Goal: Find contact information: Find contact information

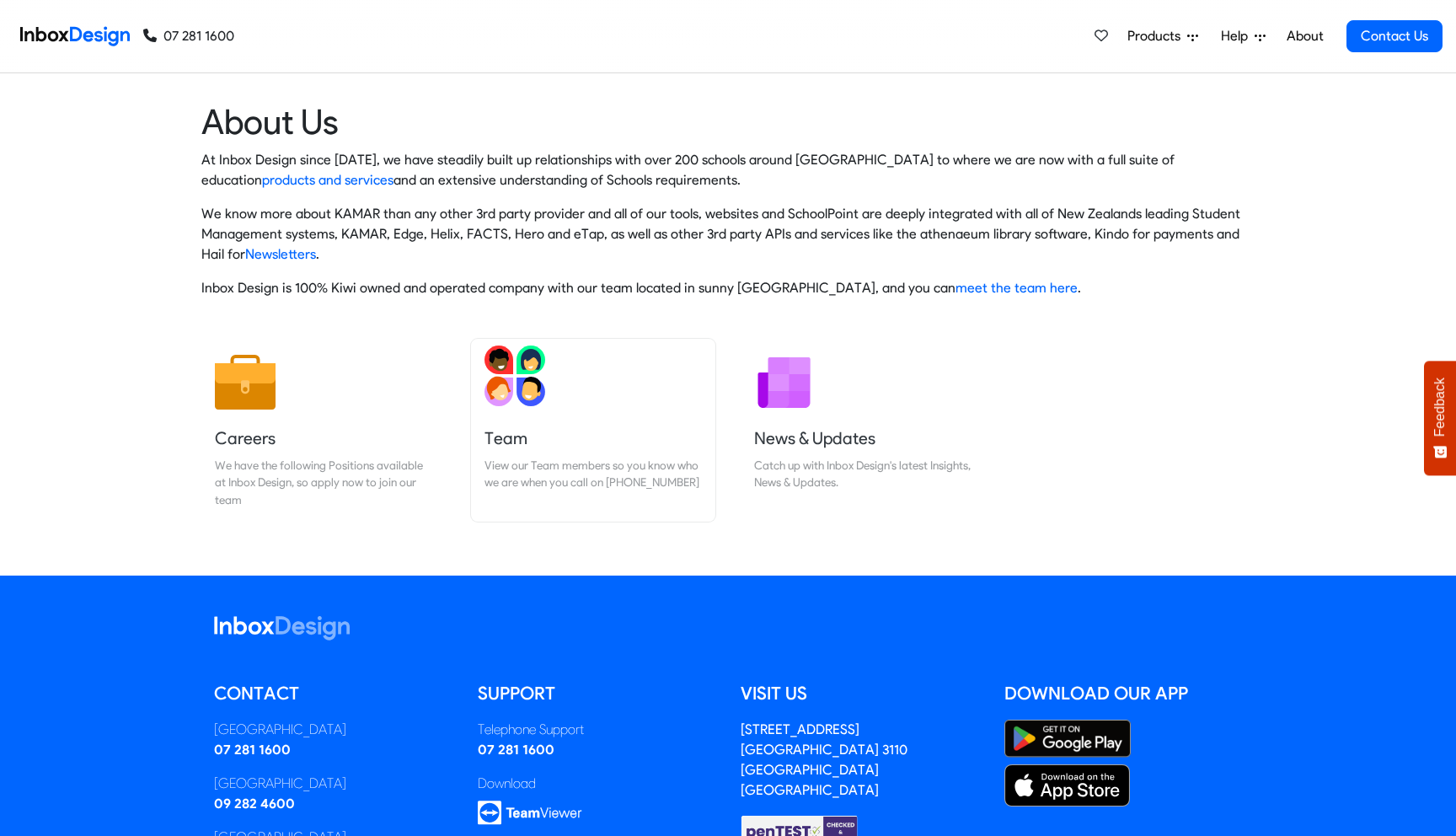
click at [501, 390] on img at bounding box center [515, 376] width 60 height 60
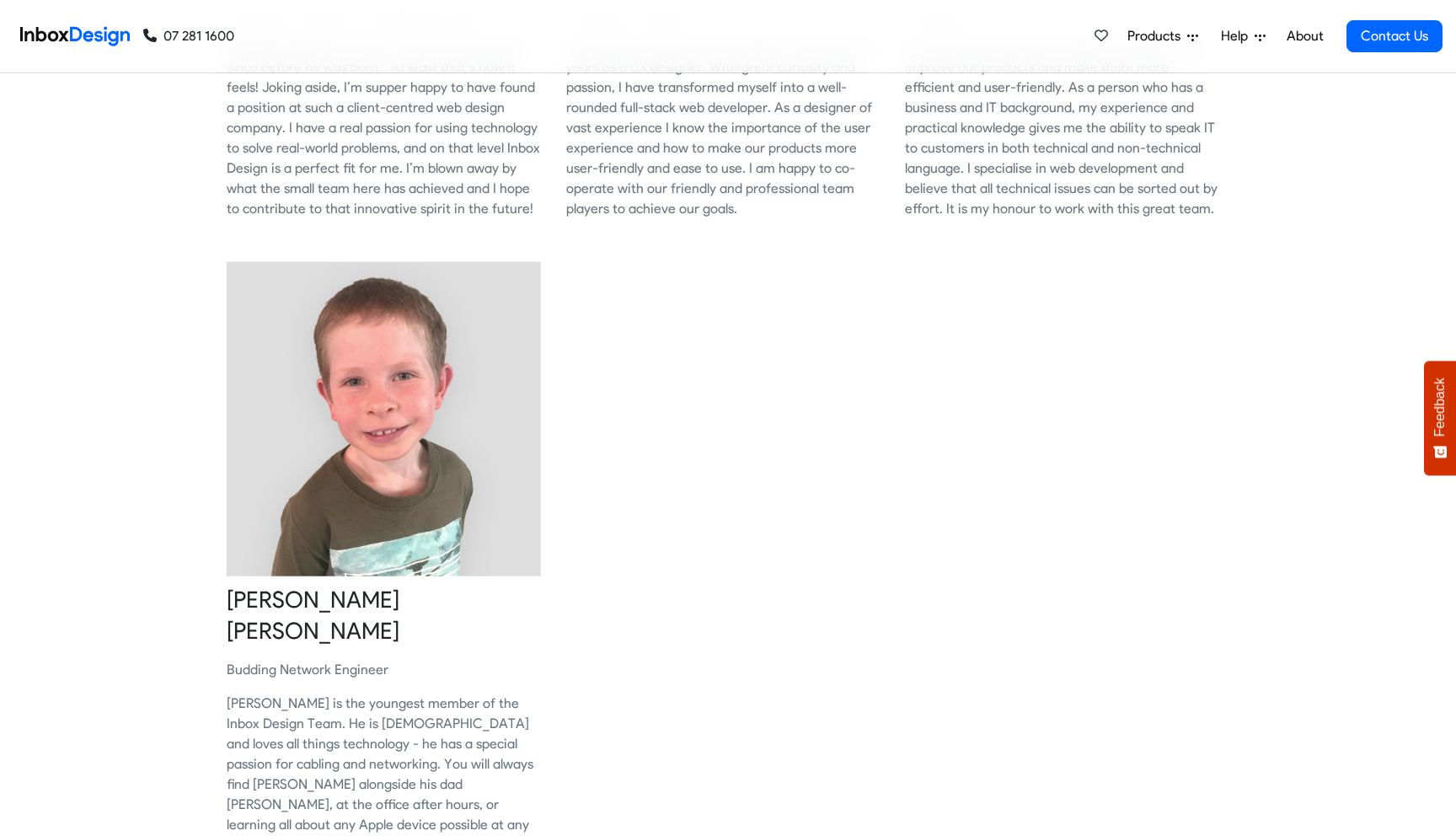
scroll to position [1917, 0]
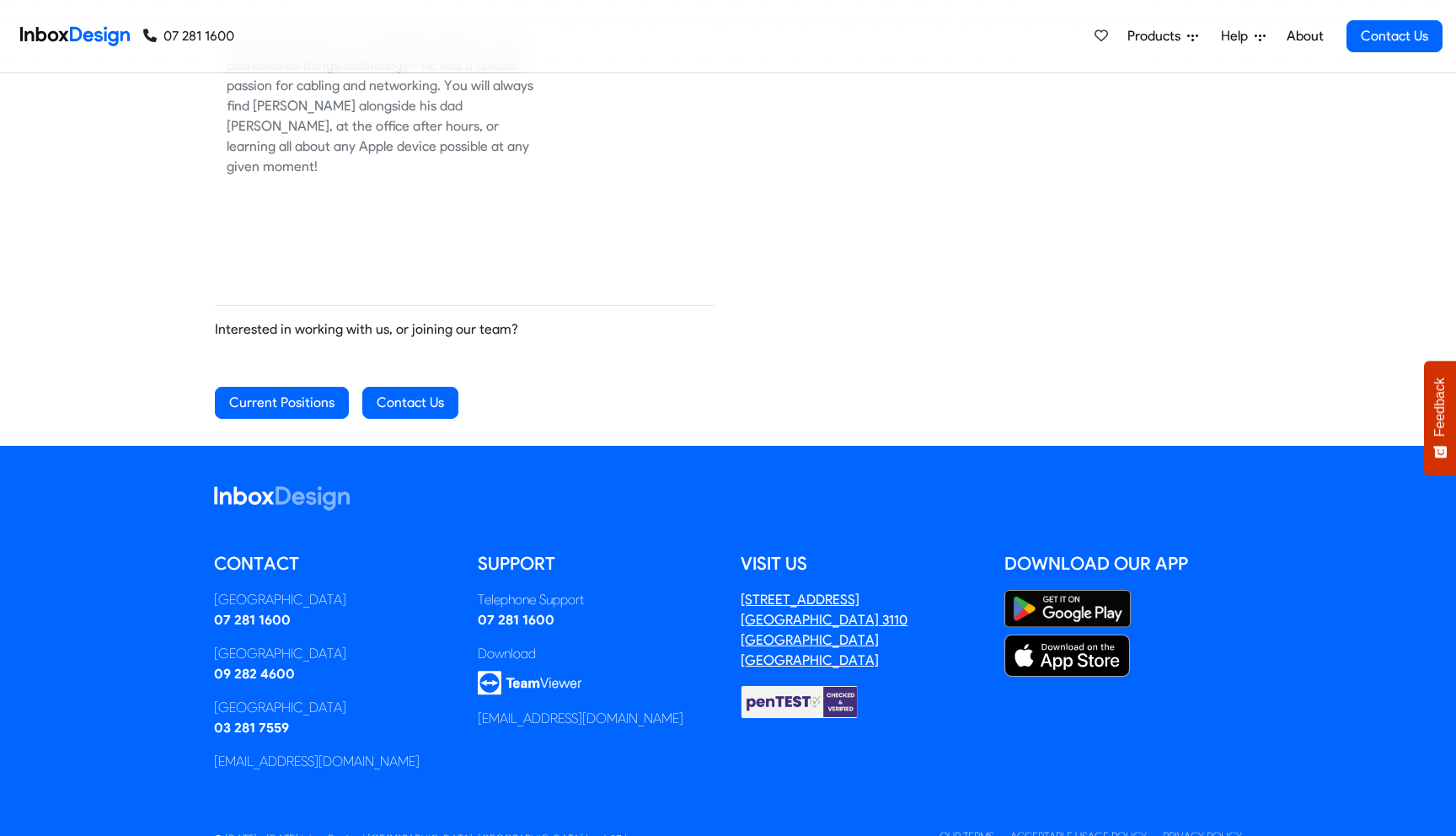
drag, startPoint x: 884, startPoint y: 571, endPoint x: 759, endPoint y: 573, distance: 125.0
click at [759, 590] on address "3/63 Farm Street Mt Maunganui 3110 Tauranga New Zealand" at bounding box center [860, 629] width 238 height 81
click at [897, 600] on address "3/63 Farm Street Mt Maunganui 3110 Tauranga New Zealand" at bounding box center [860, 629] width 238 height 81
drag, startPoint x: 914, startPoint y: 600, endPoint x: 724, endPoint y: 597, distance: 190.0
click at [724, 597] on div "Contact Tauranga 07 281 1600 Auckland 09 282 4600 Christchurch 03 281 7559 sale…" at bounding box center [728, 689] width 1053 height 275
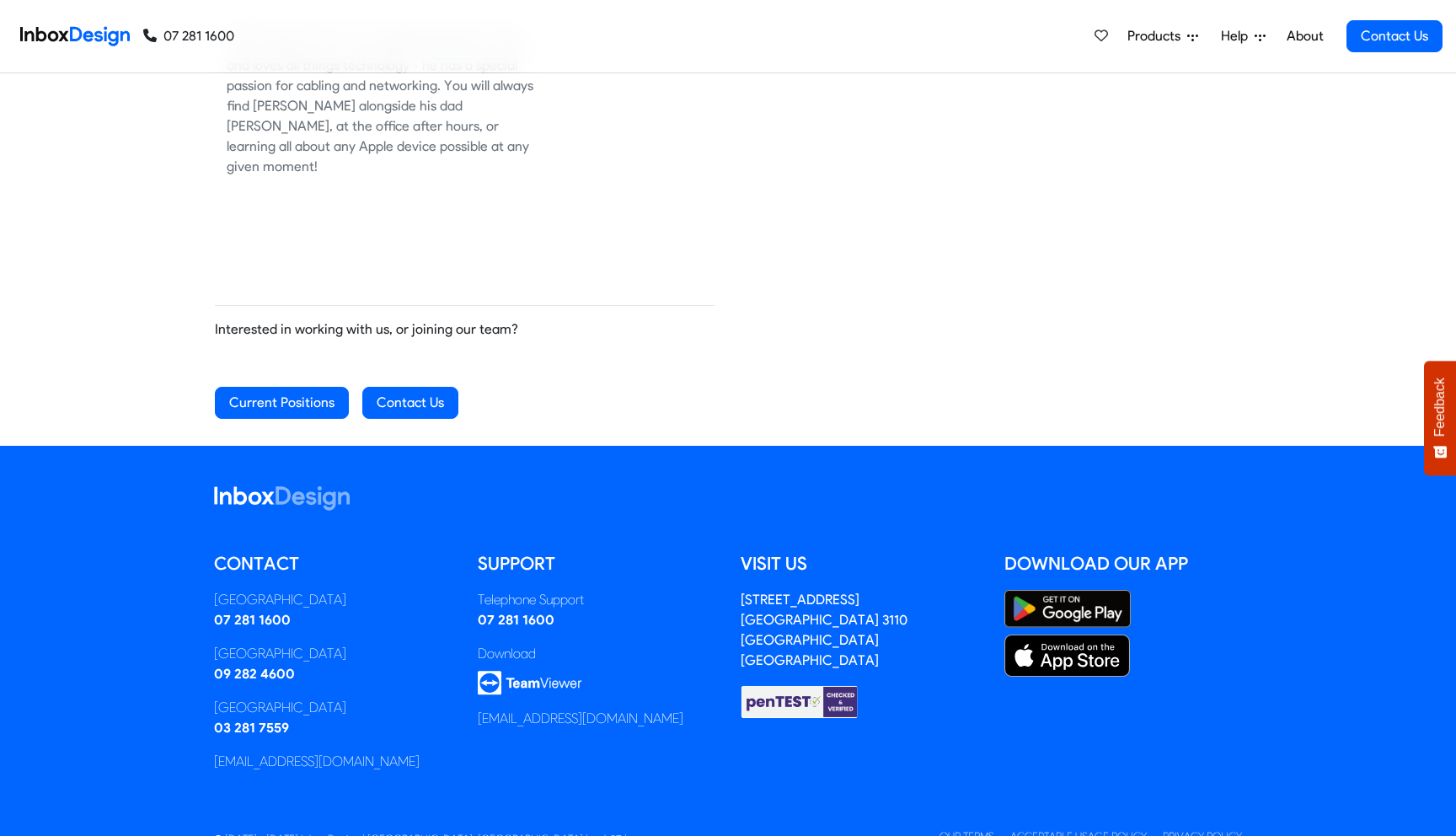
click at [918, 604] on address "3/63 Farm Street Mt Maunganui 3110 Tauranga New Zealand" at bounding box center [860, 629] width 238 height 81
click at [915, 721] on div "Visit us 3/63 Farm Street Mt Maunganui 3110 Tauranga New Zealand" at bounding box center [860, 668] width 264 height 234
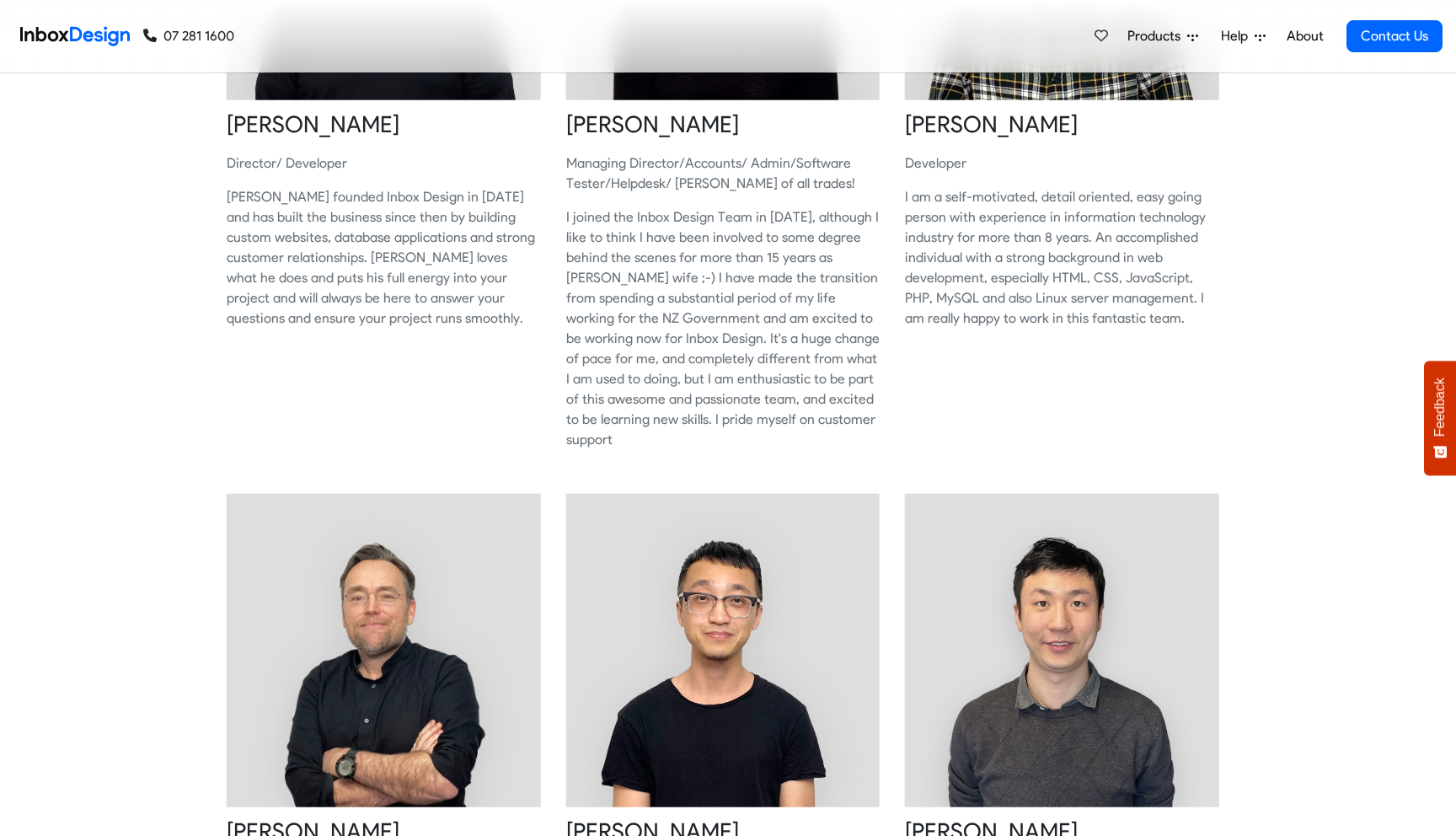
scroll to position [0, 0]
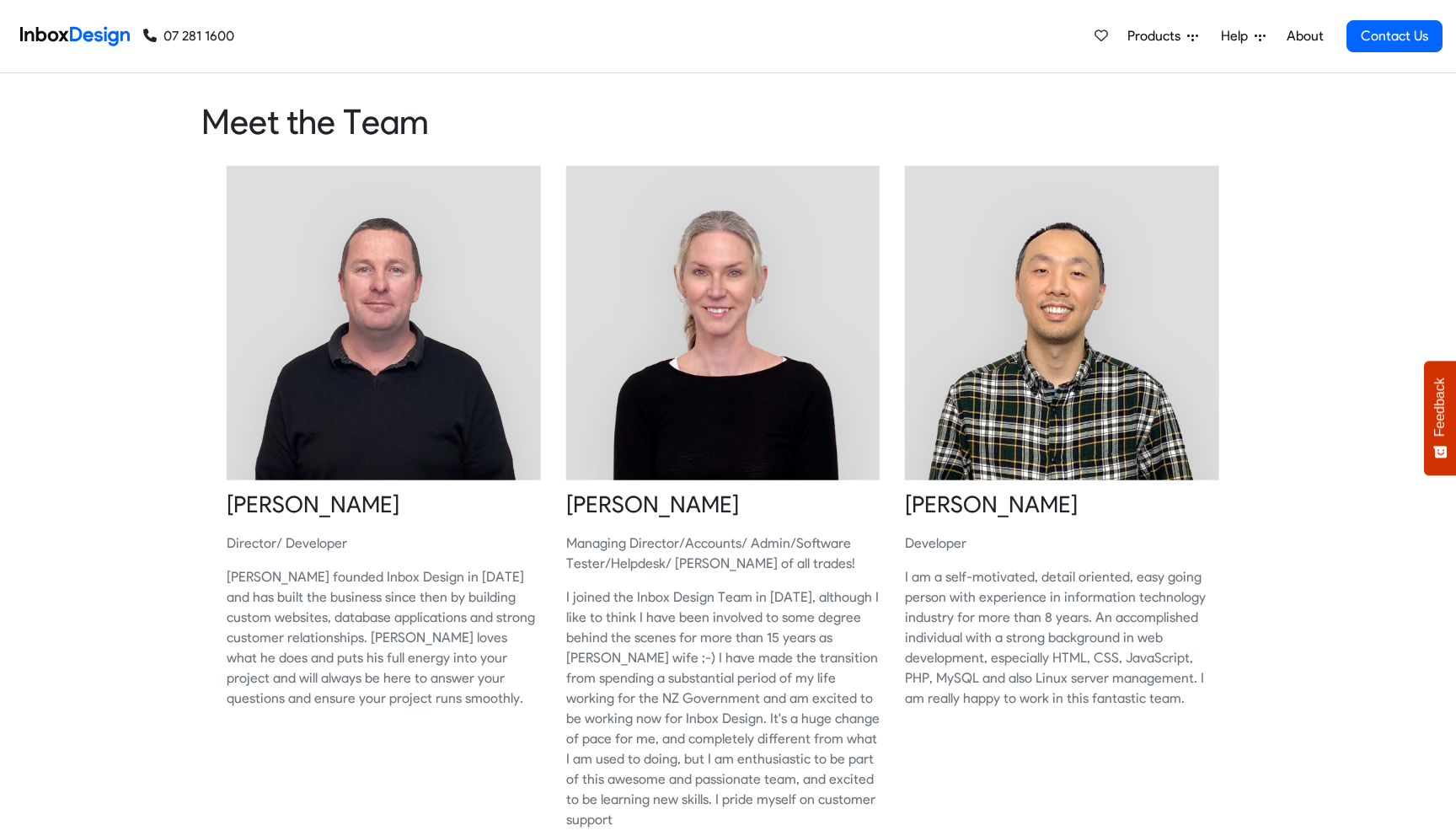
click at [78, 21] on img at bounding box center [75, 36] width 110 height 34
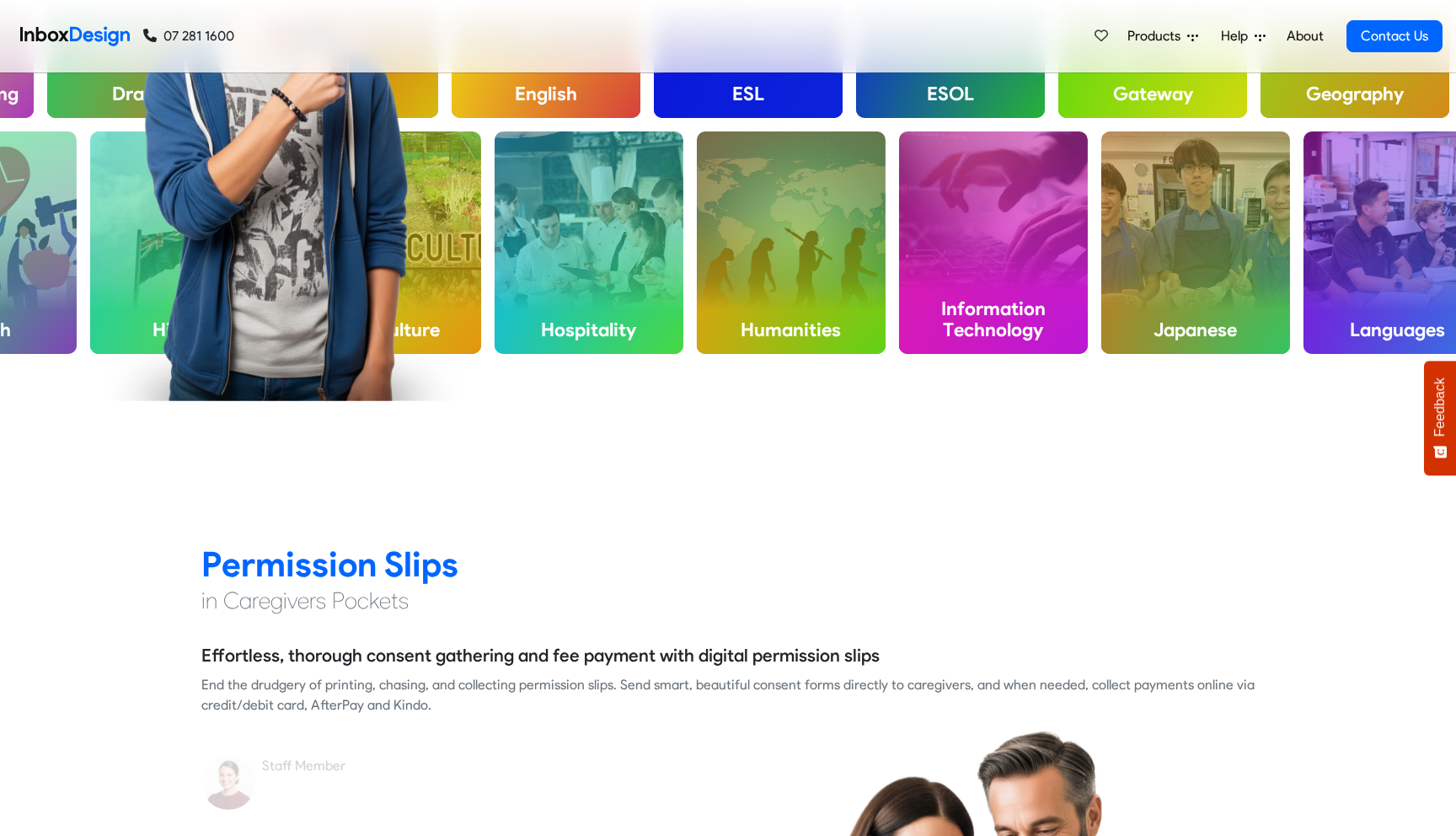
scroll to position [1646, 0]
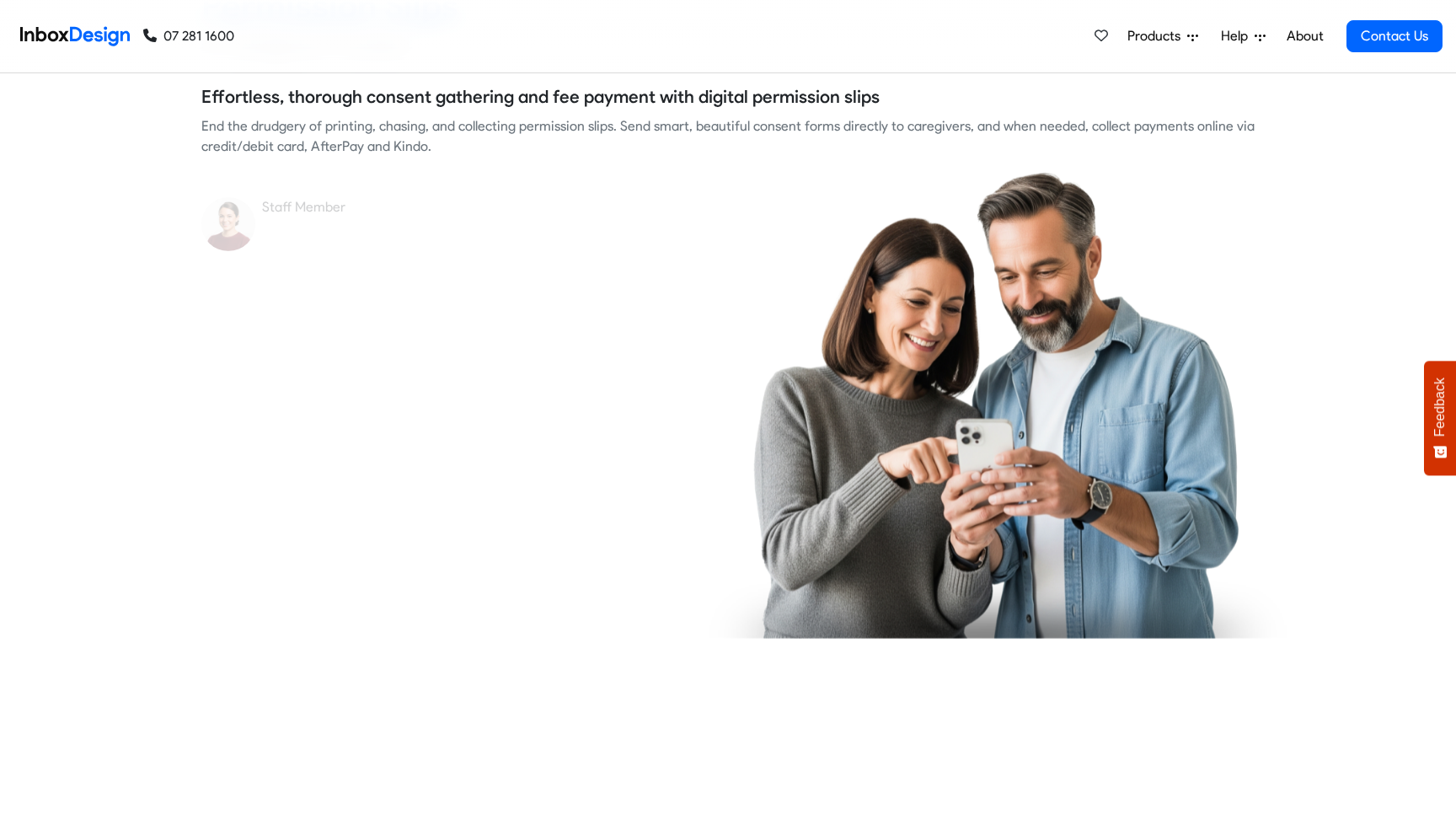
checkbox input "true"
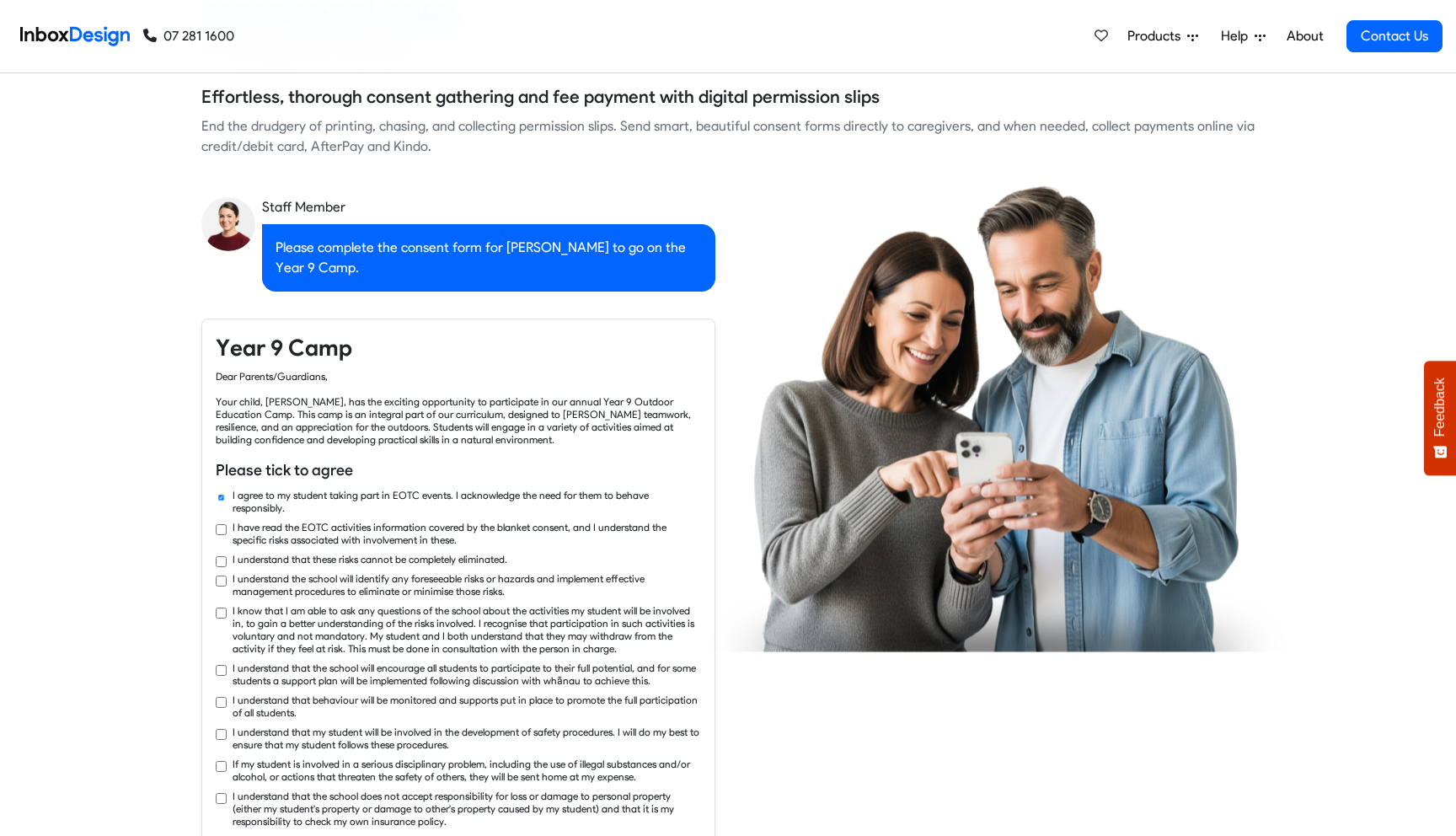
checkbox input "true"
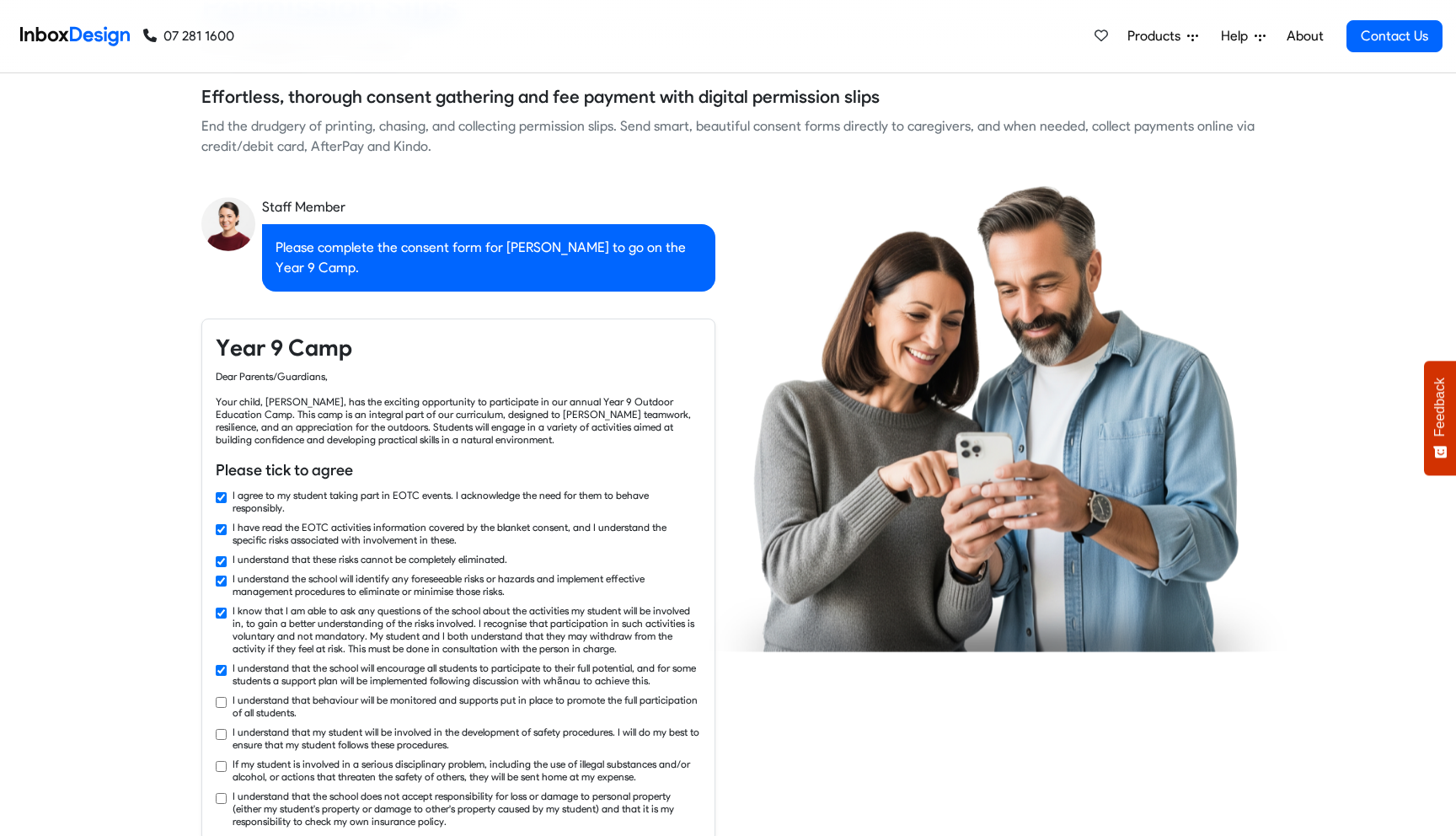
checkbox input "true"
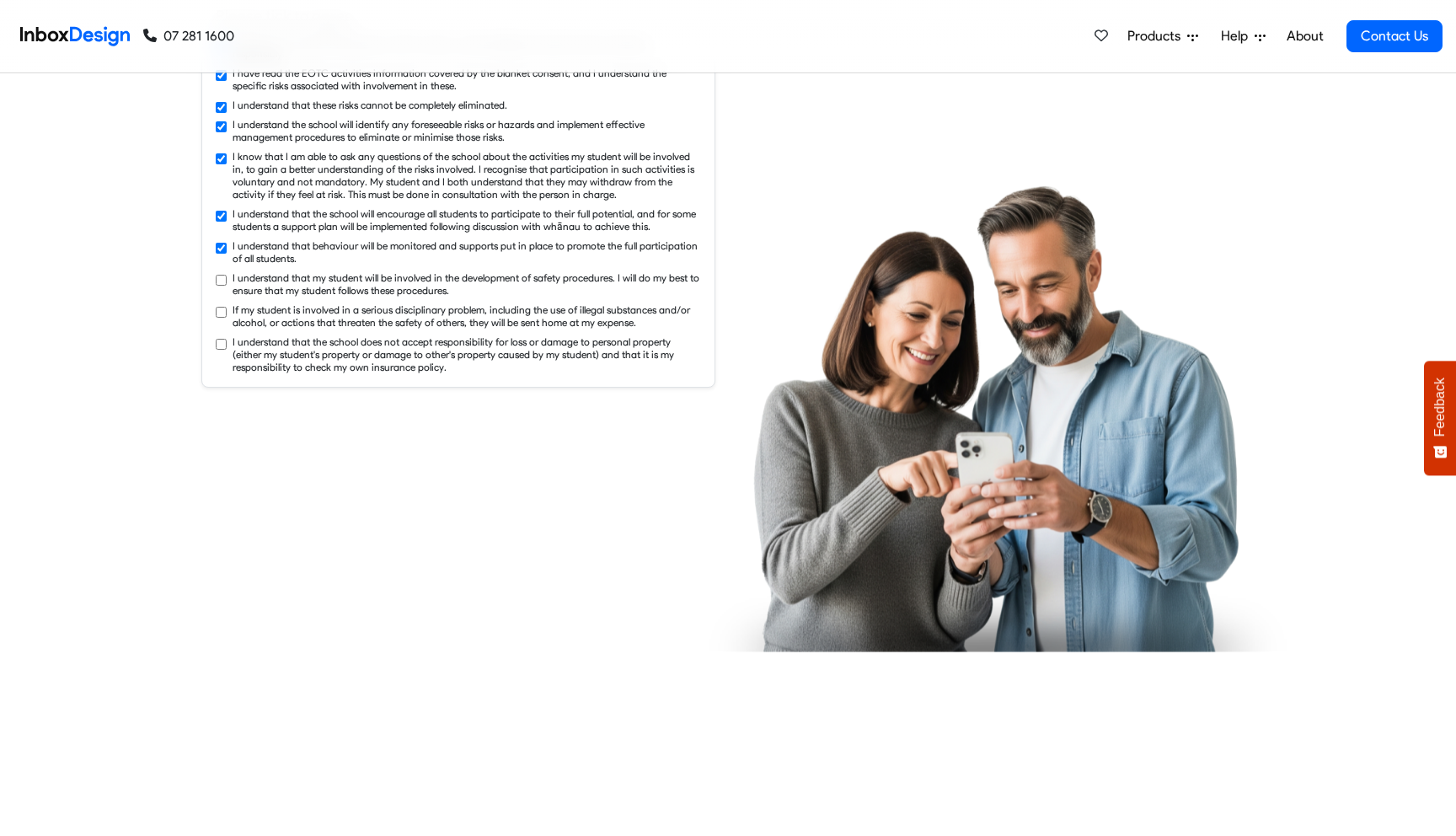
checkbox input "true"
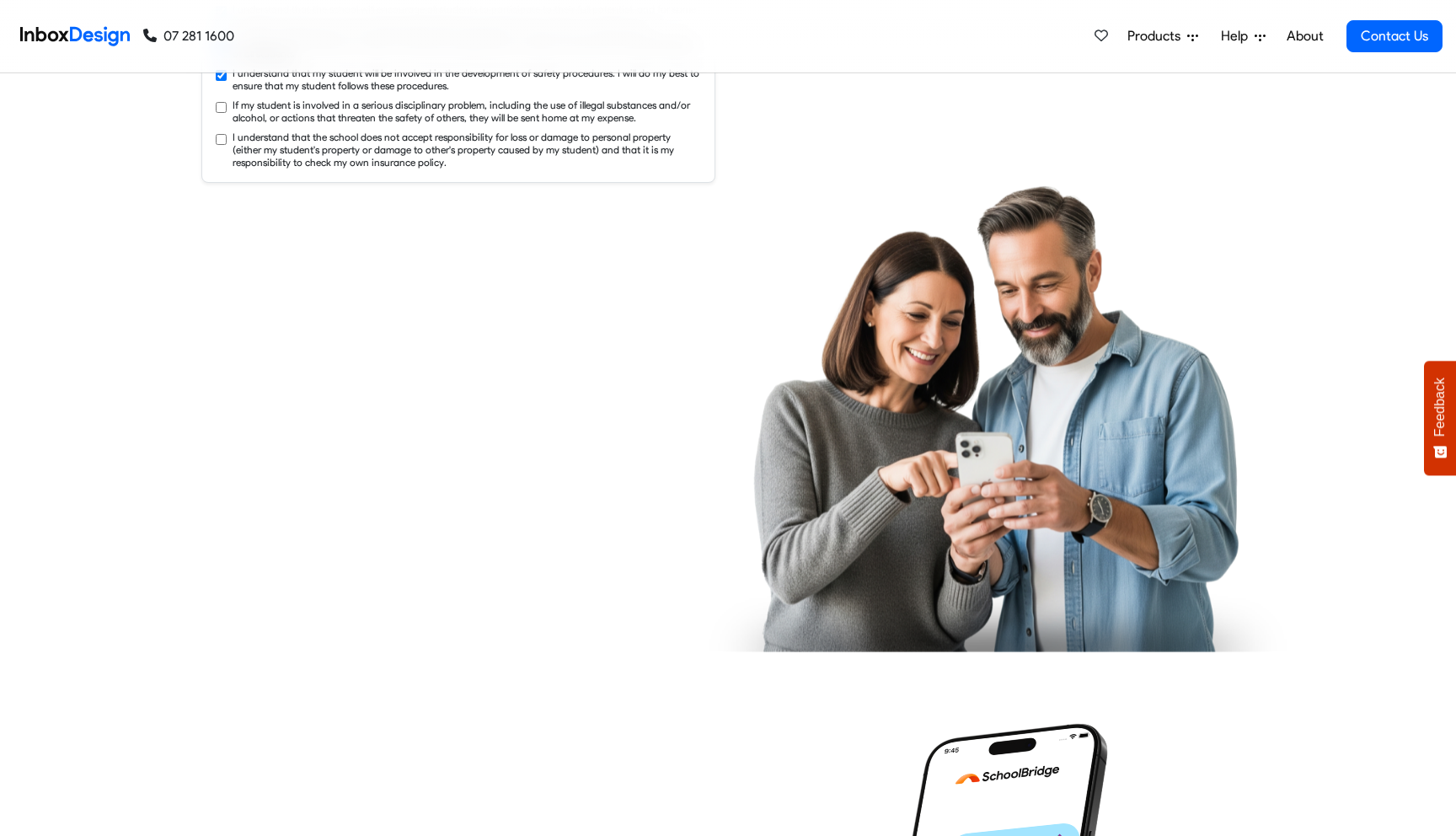
checkbox input "true"
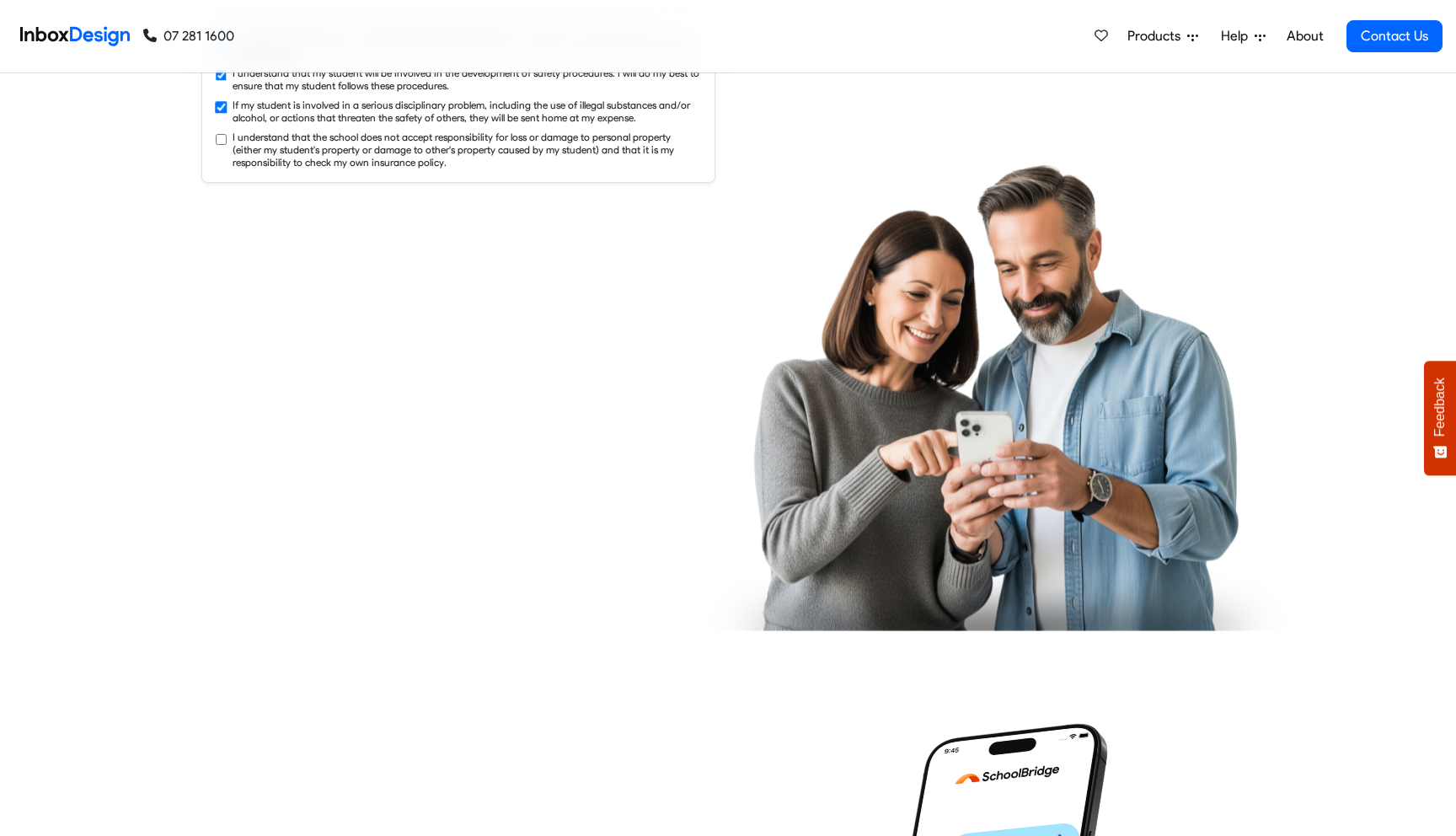
checkbox input "true"
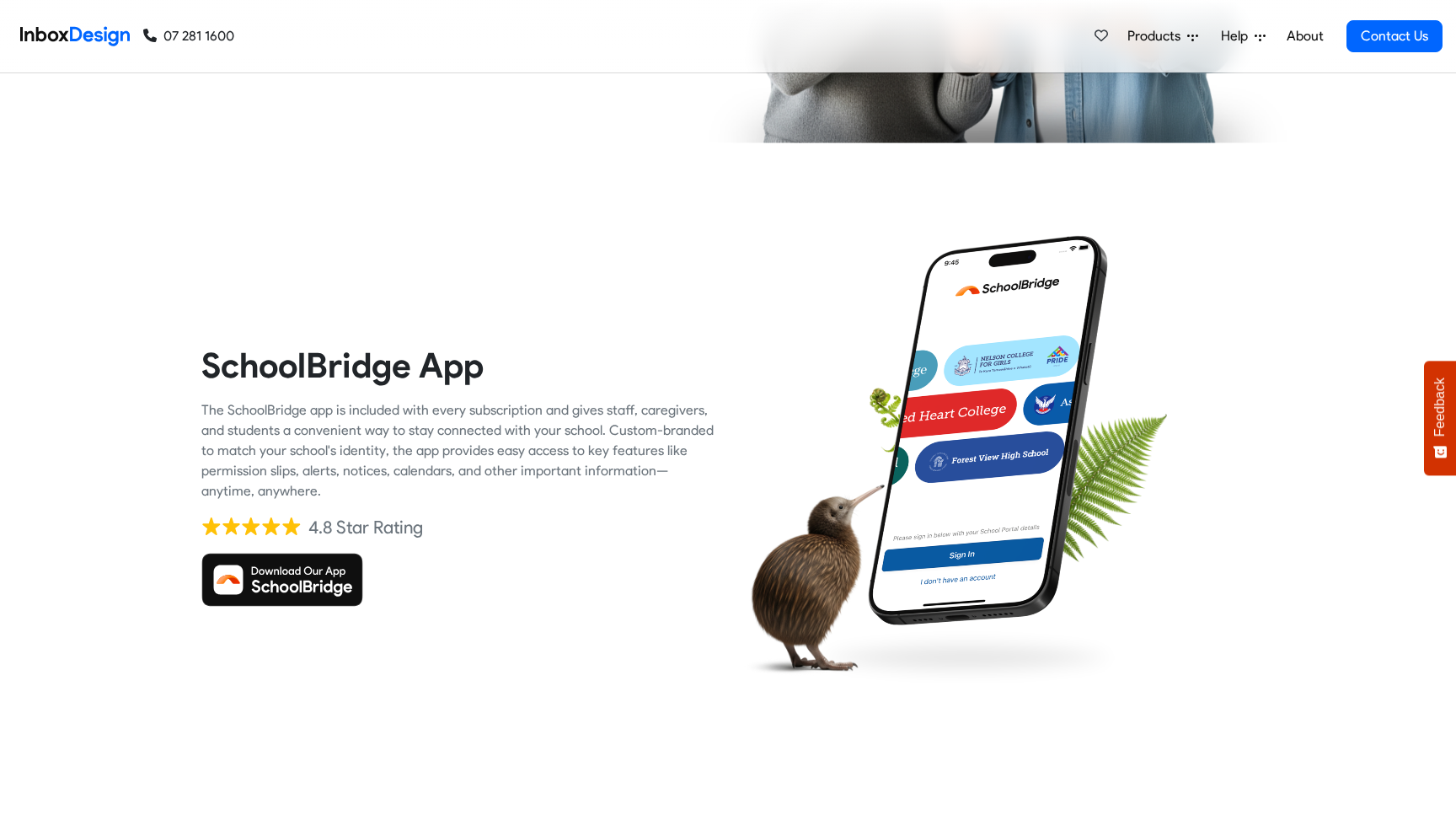
scroll to position [2843, 0]
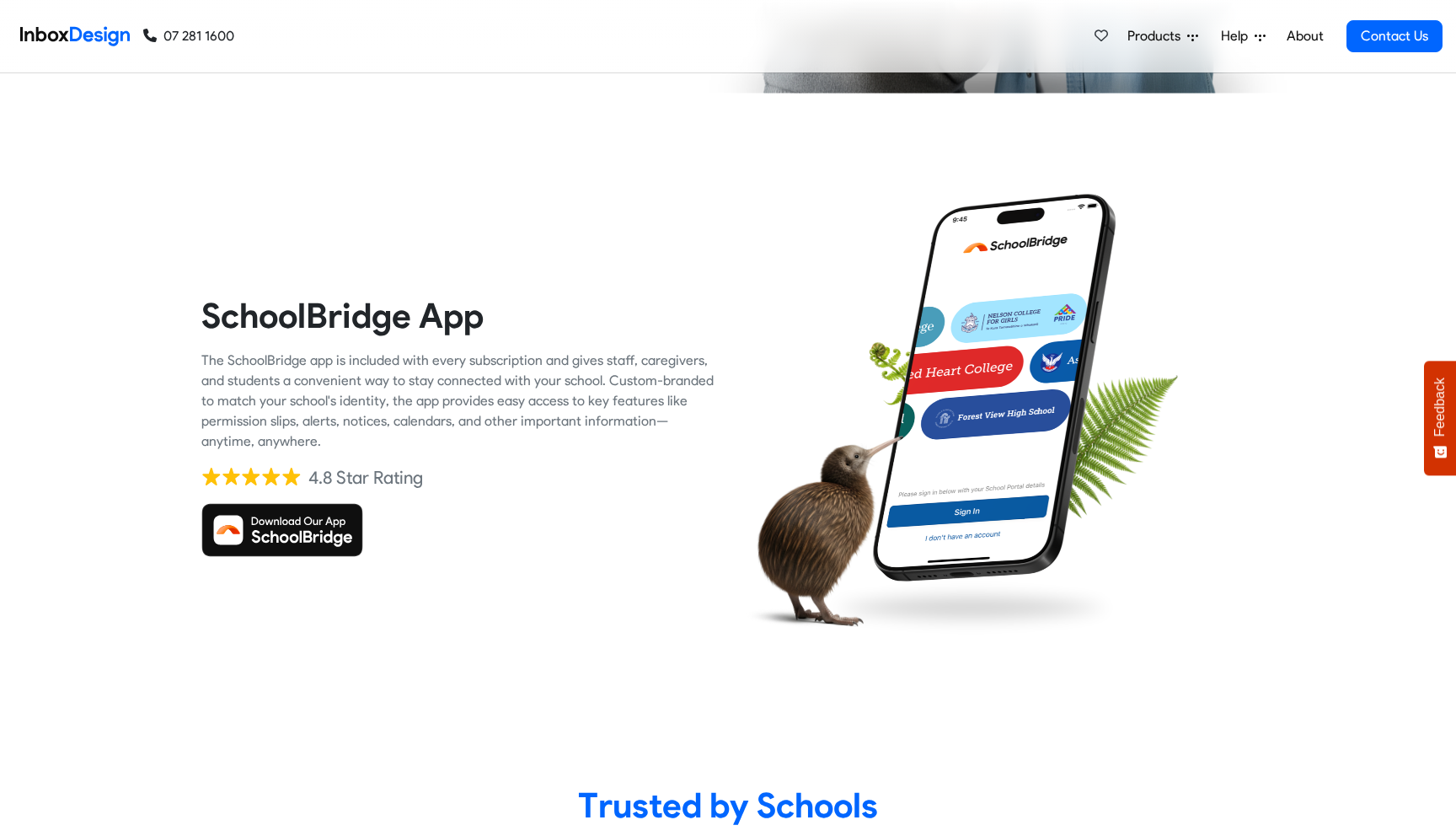
click at [1305, 43] on link "About" at bounding box center [1304, 36] width 46 height 34
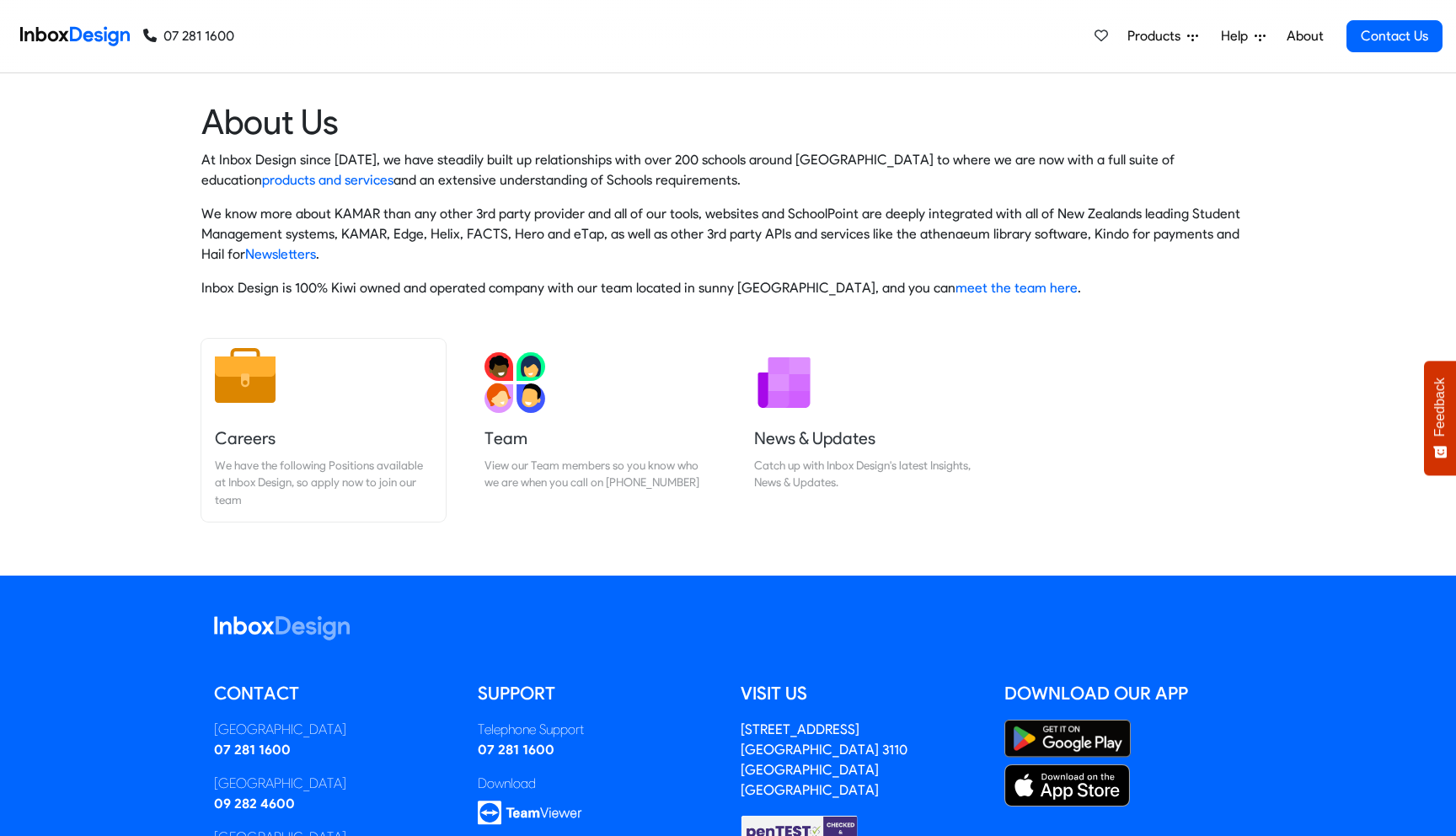
click at [292, 413] on link "Careers We have the following Positions available at Inbox Design, so apply now…" at bounding box center [323, 430] width 245 height 183
click at [647, 400] on link "Team View our Team members so you know who we are when you call on 07 281 1600" at bounding box center [593, 430] width 245 height 183
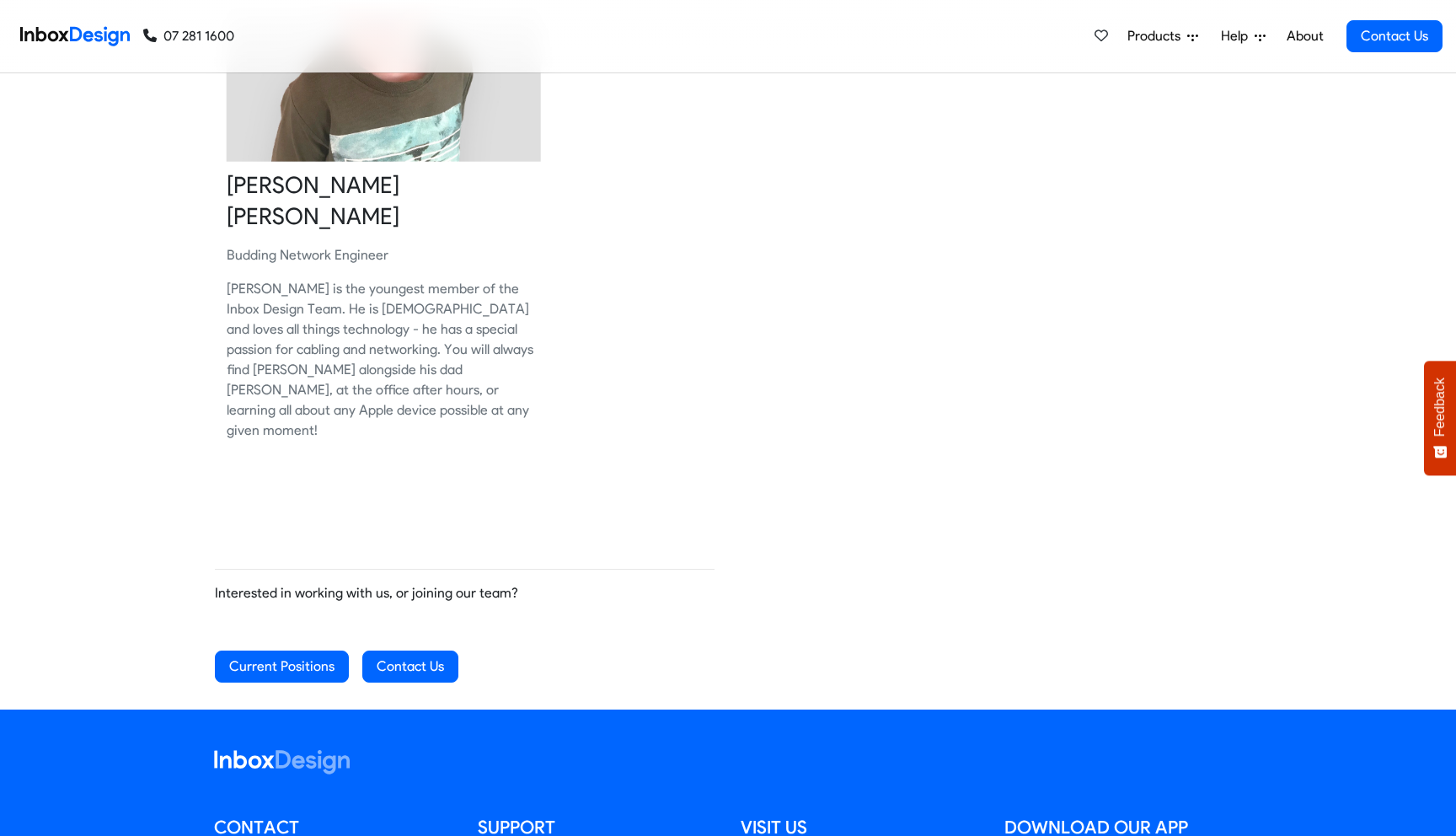
scroll to position [1626, 0]
